Goal: Information Seeking & Learning: Learn about a topic

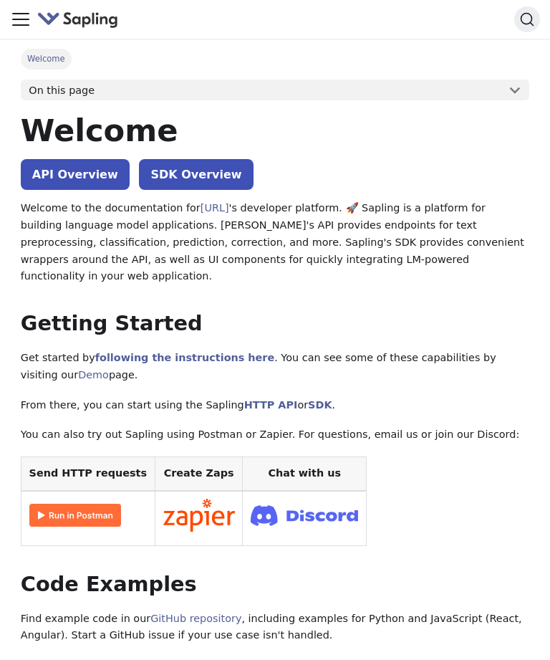
click at [44, 177] on link "API Overview" at bounding box center [75, 174] width 109 height 31
click at [44, 59] on span "Welcome" at bounding box center [46, 59] width 51 height 20
click at [37, 53] on span "Welcome" at bounding box center [46, 59] width 51 height 20
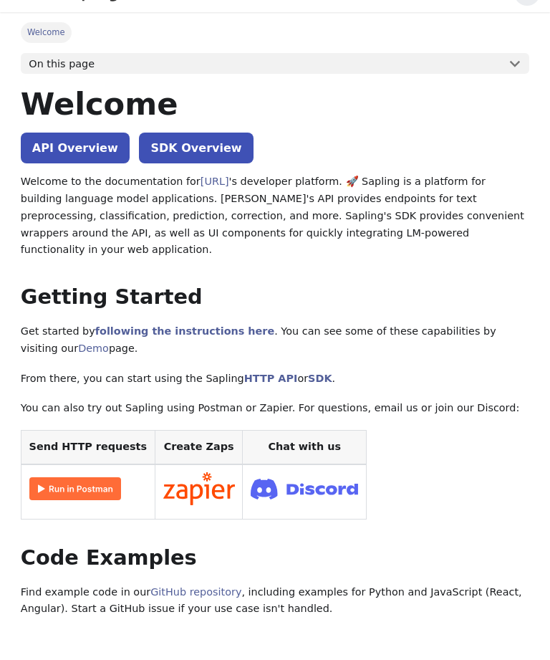
scroll to position [27, 0]
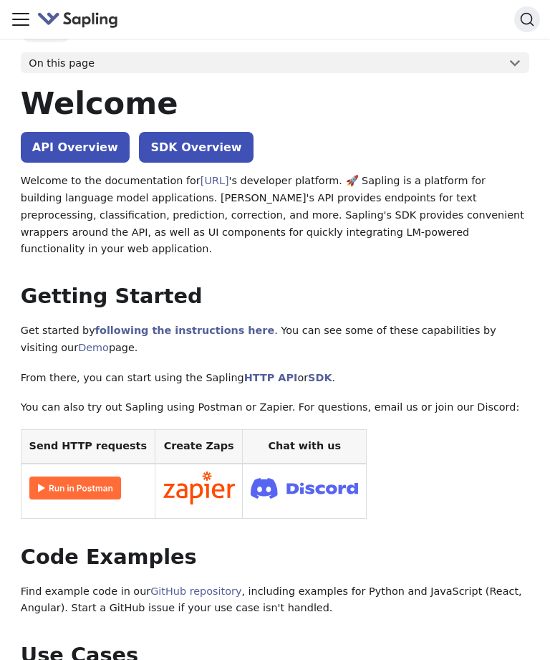
click at [45, 476] on img at bounding box center [75, 487] width 92 height 23
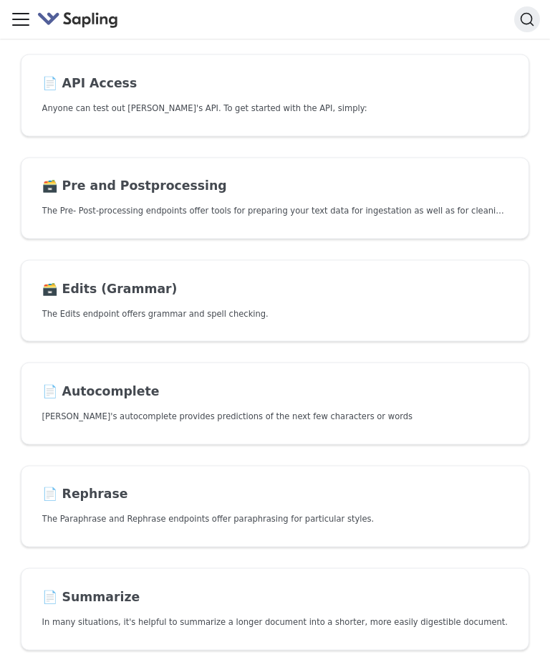
scroll to position [37, 0]
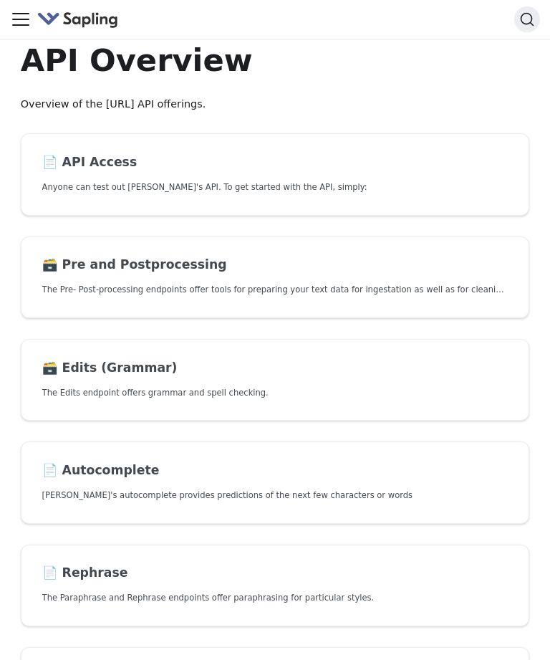
click at [453, 178] on link "📄️ API Access Anyone can test out Sapling's API. To get started with the API, s…" at bounding box center [275, 174] width 508 height 82
